Goal: Task Accomplishment & Management: Use online tool/utility

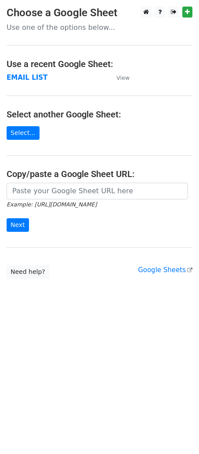
click at [68, 26] on p "Use one of the options below..." at bounding box center [99, 27] width 185 height 9
click at [110, 29] on p "Use one of the options below..." at bounding box center [99, 27] width 185 height 9
click at [74, 11] on h3 "Choose a Google Sheet" at bounding box center [99, 13] width 185 height 13
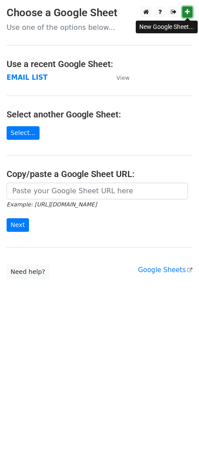
click at [185, 10] on icon at bounding box center [187, 12] width 5 height 6
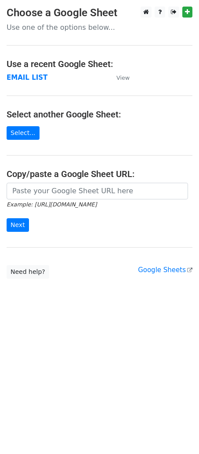
click at [53, 27] on p "Use one of the options below..." at bounding box center [99, 27] width 185 height 9
click at [28, 76] on strong "EMAIL LIST" at bounding box center [27, 78] width 41 height 8
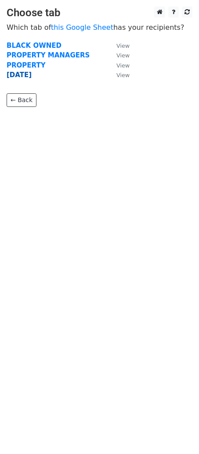
click at [21, 75] on strong "[DATE]" at bounding box center [19, 75] width 25 height 8
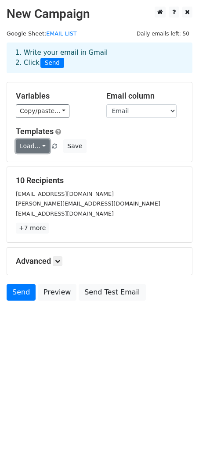
click at [35, 146] on link "Load..." at bounding box center [33, 146] width 34 height 14
click at [105, 139] on div "Load... No templates saved Save" at bounding box center [99, 146] width 180 height 14
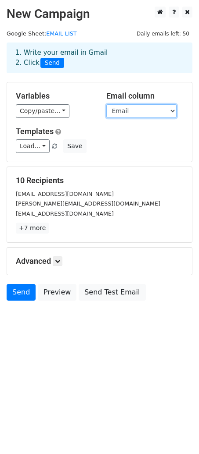
click at [135, 112] on select "Name Email Merge status" at bounding box center [141, 111] width 70 height 14
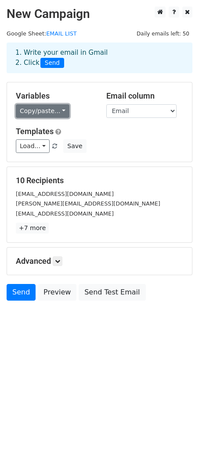
click at [58, 116] on link "Copy/paste..." at bounding box center [42, 111] width 53 height 14
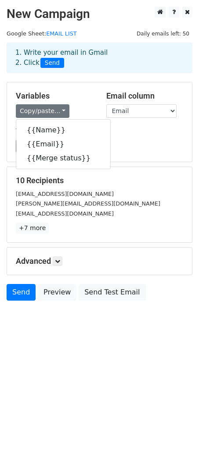
click at [86, 97] on h5 "Variables" at bounding box center [54, 96] width 77 height 10
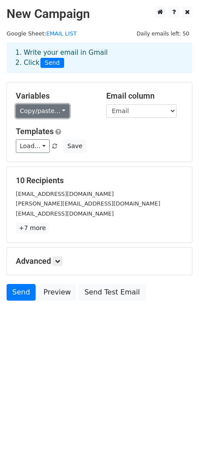
click at [51, 114] on link "Copy/paste..." at bounding box center [42, 111] width 53 height 14
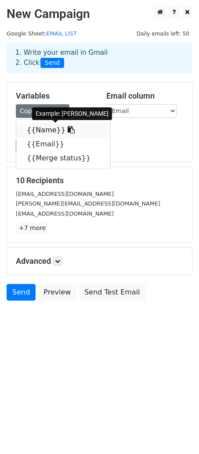
click at [36, 130] on link "{{Name}}" at bounding box center [63, 130] width 94 height 14
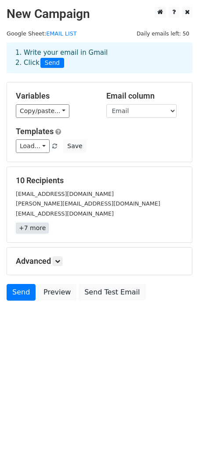
click at [25, 230] on link "+7 more" at bounding box center [32, 228] width 33 height 11
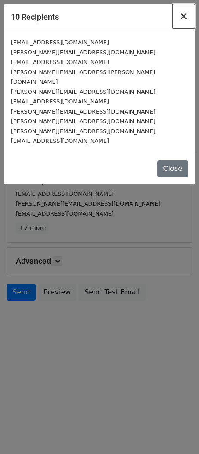
click at [185, 17] on span "×" at bounding box center [183, 16] width 9 height 12
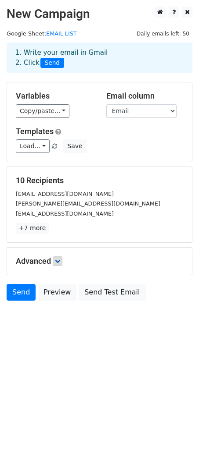
drag, startPoint x: 52, startPoint y: 260, endPoint x: 57, endPoint y: 263, distance: 5.9
click at [53, 260] on h5 "Advanced" at bounding box center [99, 261] width 167 height 10
click at [57, 263] on icon at bounding box center [57, 261] width 5 height 5
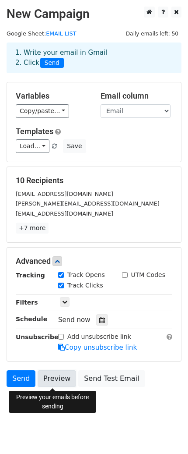
click at [55, 379] on link "Preview" at bounding box center [57, 378] width 39 height 17
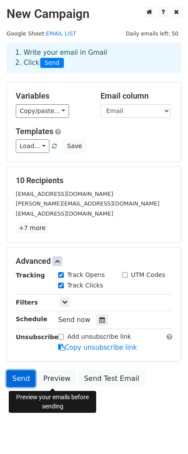
click at [28, 383] on link "Send" at bounding box center [21, 378] width 29 height 17
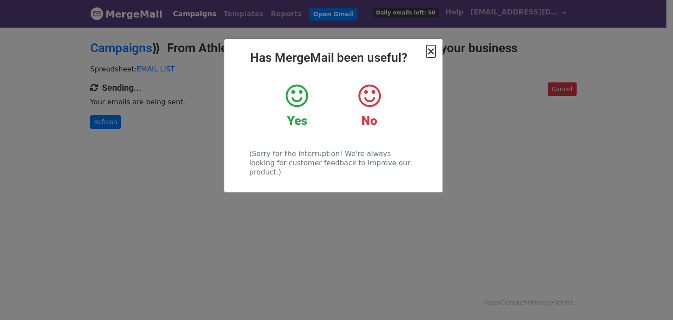
click at [432, 51] on span "×" at bounding box center [430, 51] width 9 height 12
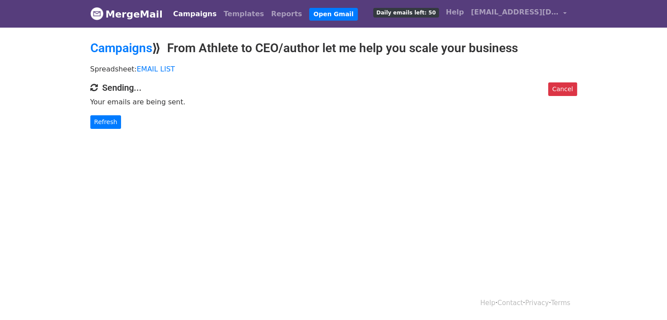
click at [432, 51] on h2 "Campaigns ⟫ From Athlete to CEO/author let me help you scale your business" at bounding box center [333, 48] width 487 height 15
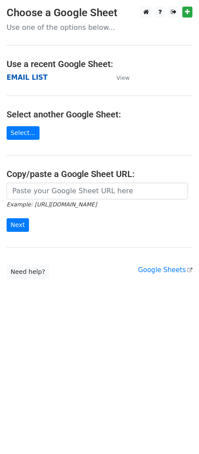
click at [22, 75] on strong "EMAIL LIST" at bounding box center [27, 78] width 41 height 8
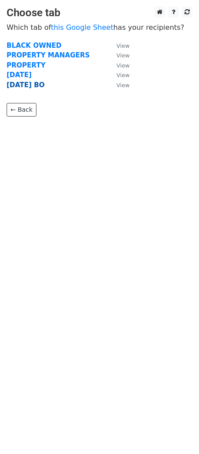
click at [29, 83] on strong "[DATE] BO" at bounding box center [26, 85] width 38 height 8
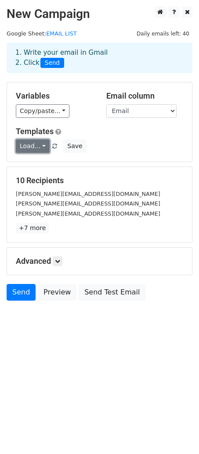
click at [30, 149] on link "Load..." at bounding box center [33, 146] width 34 height 14
click at [145, 148] on div "Load... No templates saved Save" at bounding box center [99, 146] width 180 height 14
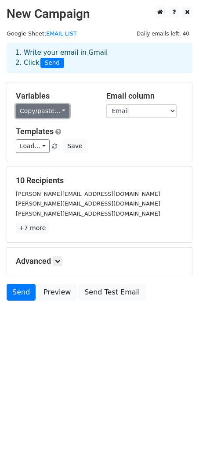
click at [28, 110] on link "Copy/paste..." at bounding box center [42, 111] width 53 height 14
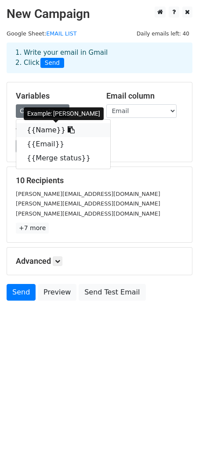
click at [34, 130] on link "{{Name}}" at bounding box center [63, 130] width 94 height 14
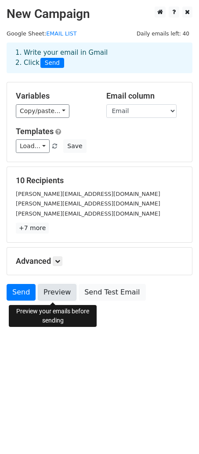
click at [60, 298] on link "Preview" at bounding box center [57, 292] width 39 height 17
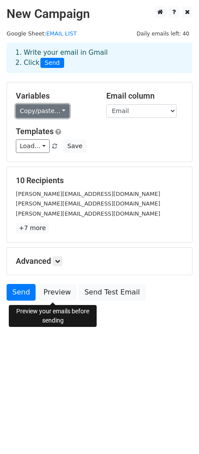
click at [47, 114] on link "Copy/paste..." at bounding box center [42, 111] width 53 height 14
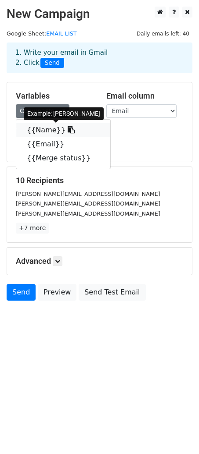
click at [45, 128] on link "{{Name}}" at bounding box center [63, 130] width 94 height 14
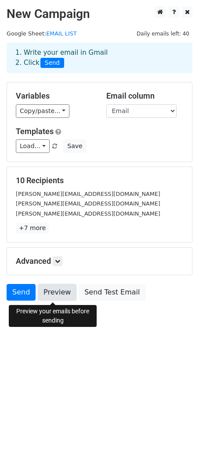
click at [54, 297] on link "Preview" at bounding box center [57, 292] width 39 height 17
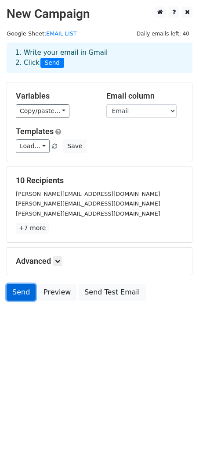
click at [10, 288] on link "Send" at bounding box center [21, 292] width 29 height 17
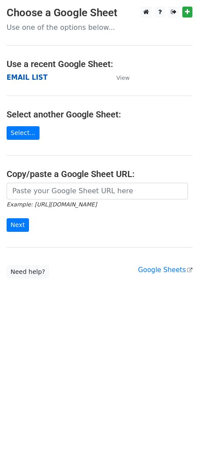
click at [18, 76] on strong "EMAIL LIST" at bounding box center [27, 78] width 41 height 8
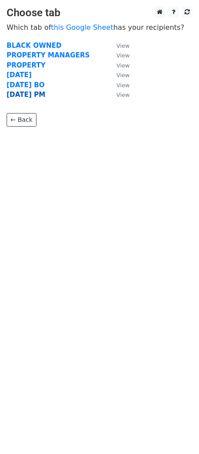
click at [33, 99] on strong "[DATE] PM" at bounding box center [26, 95] width 39 height 8
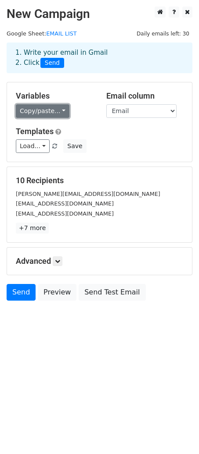
click at [50, 112] on link "Copy/paste..." at bounding box center [42, 111] width 53 height 14
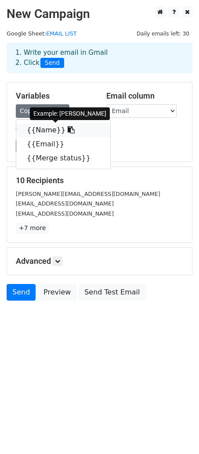
click at [67, 127] on icon at bounding box center [70, 129] width 7 height 7
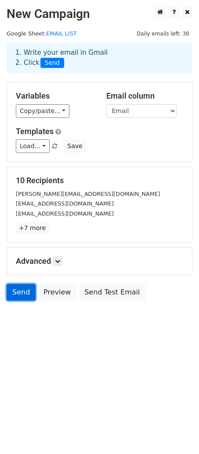
click at [19, 297] on link "Send" at bounding box center [21, 292] width 29 height 17
